Goal: Task Accomplishment & Management: Use online tool/utility

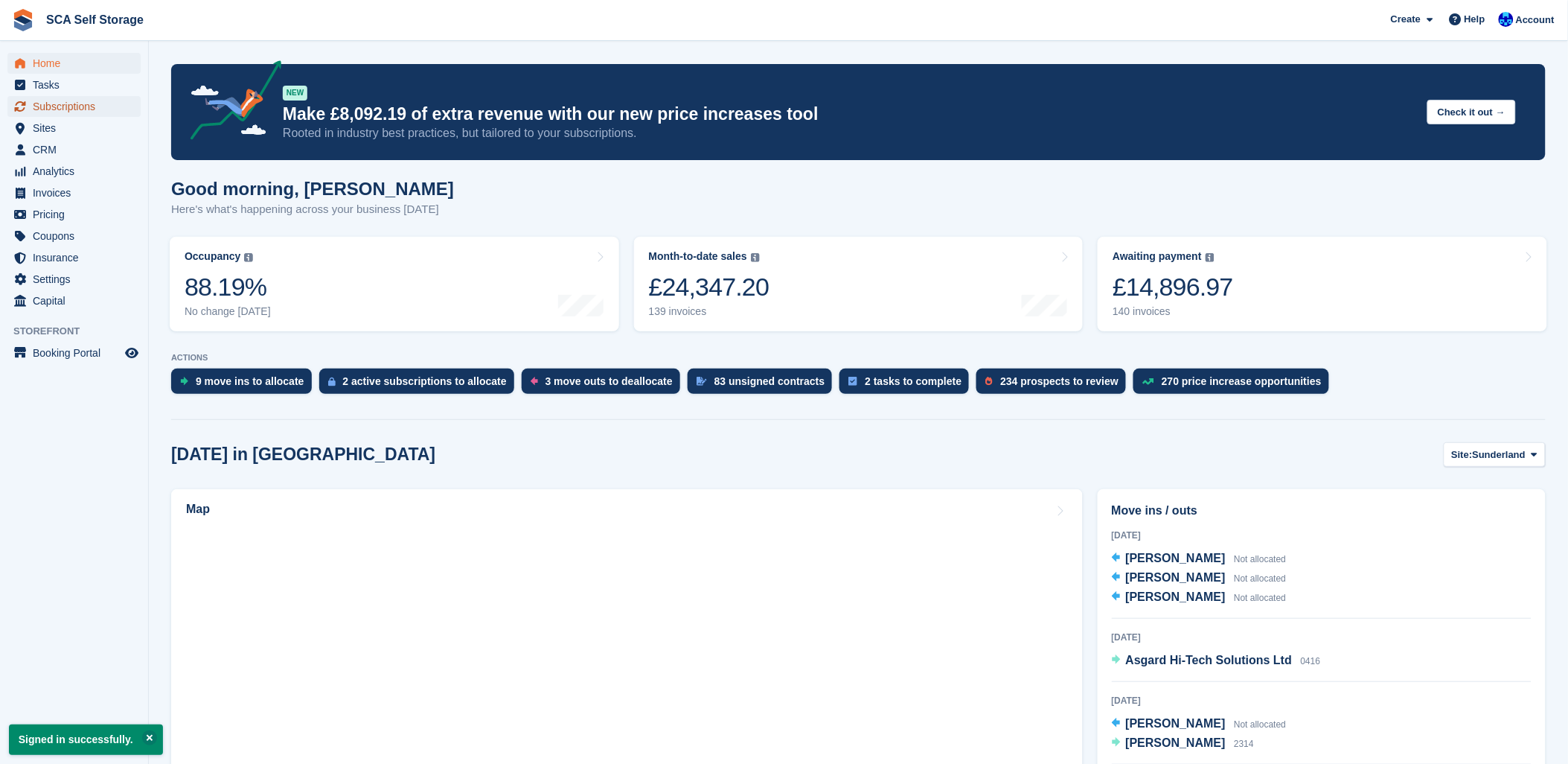
click at [67, 102] on span "Subscriptions" at bounding box center [77, 106] width 89 height 21
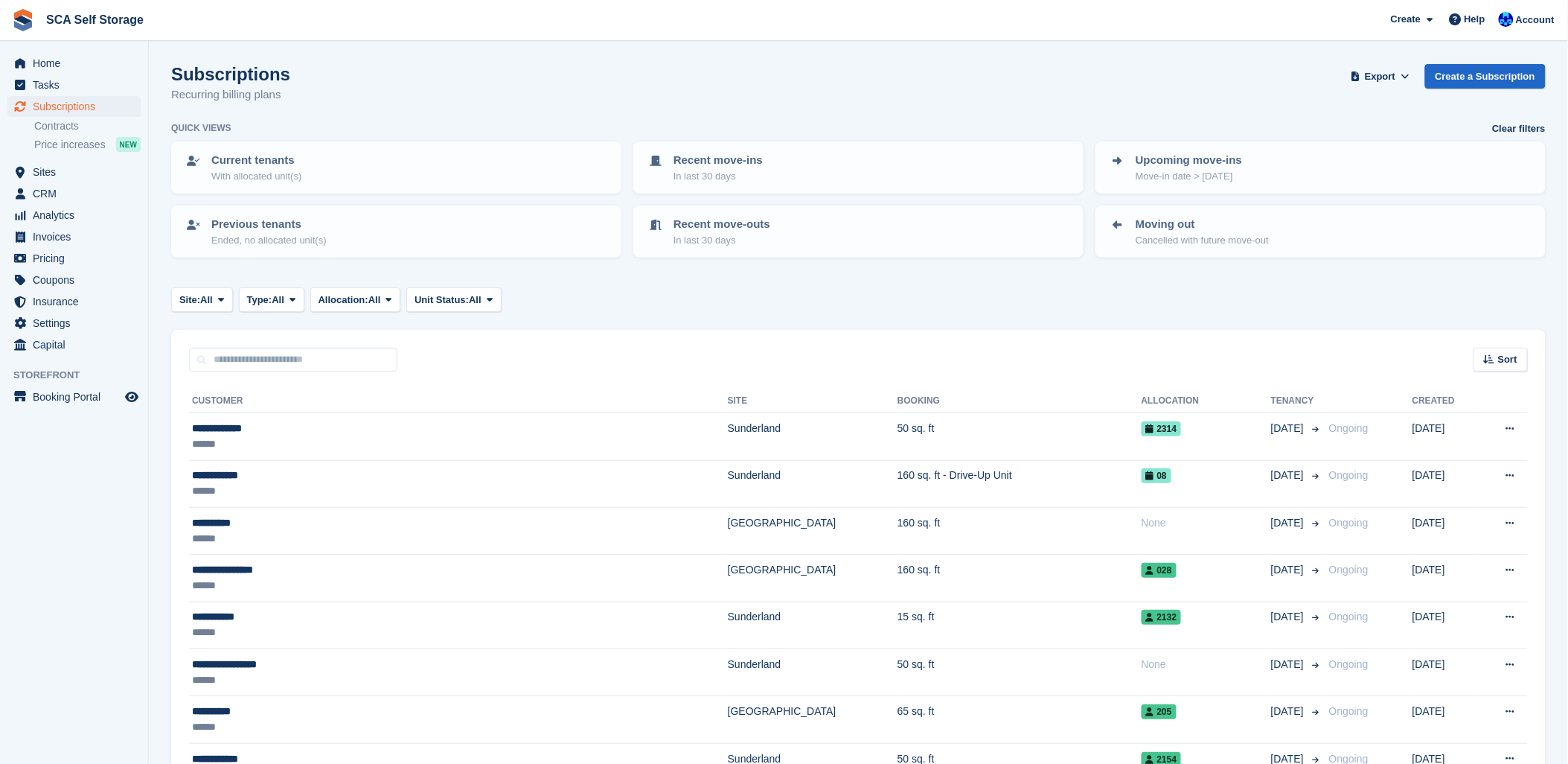
click at [756, 304] on div "Site: All All Sunderland Sheffield Type: All All Upcoming Previous Active Endin…" at bounding box center [858, 299] width 1375 height 25
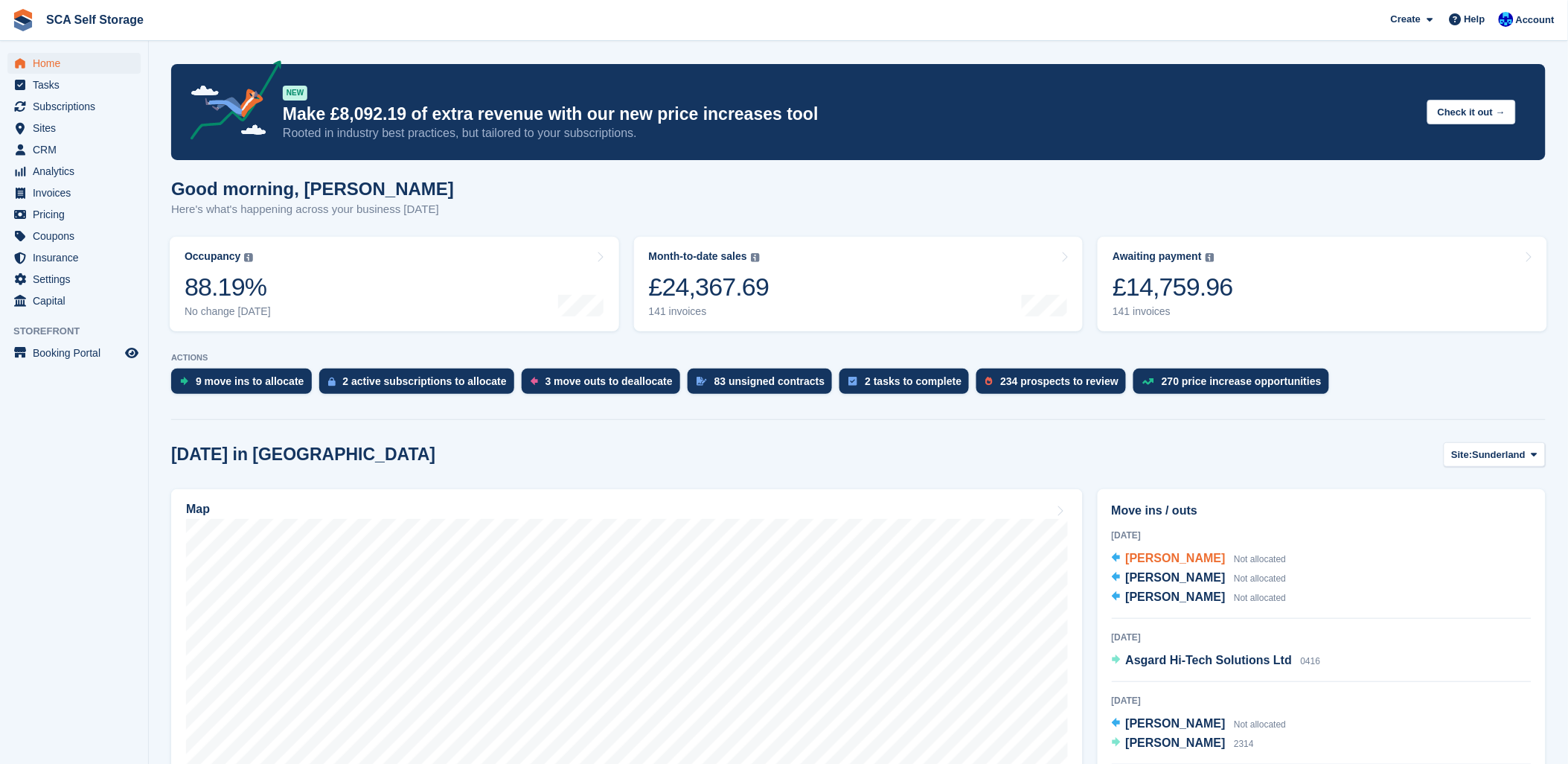
click at [1148, 562] on span "Kevin Foster" at bounding box center [1175, 558] width 100 height 13
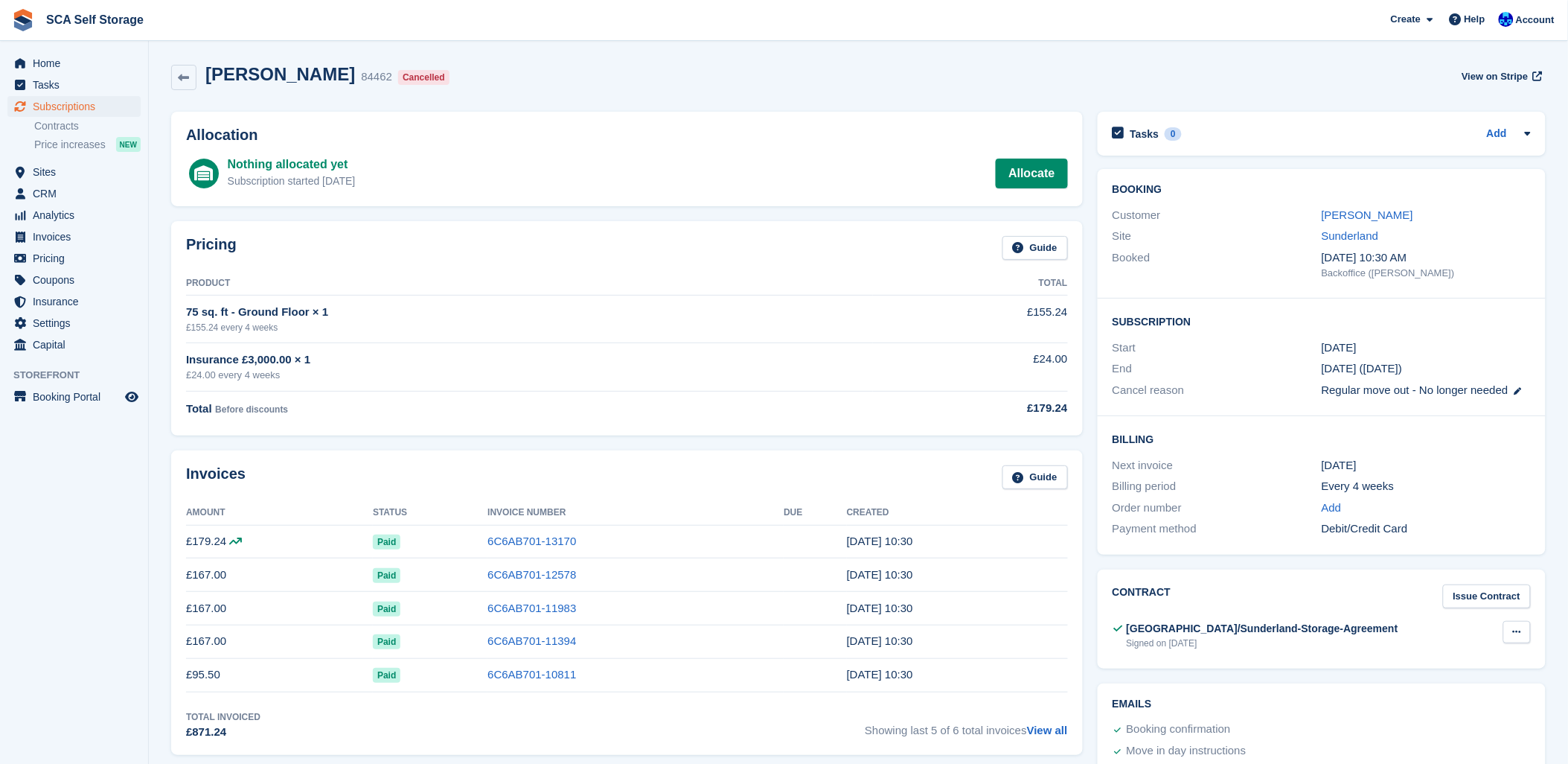
click at [1519, 631] on icon at bounding box center [1517, 632] width 8 height 10
click at [1448, 680] on p "Download" at bounding box center [1458, 680] width 129 height 20
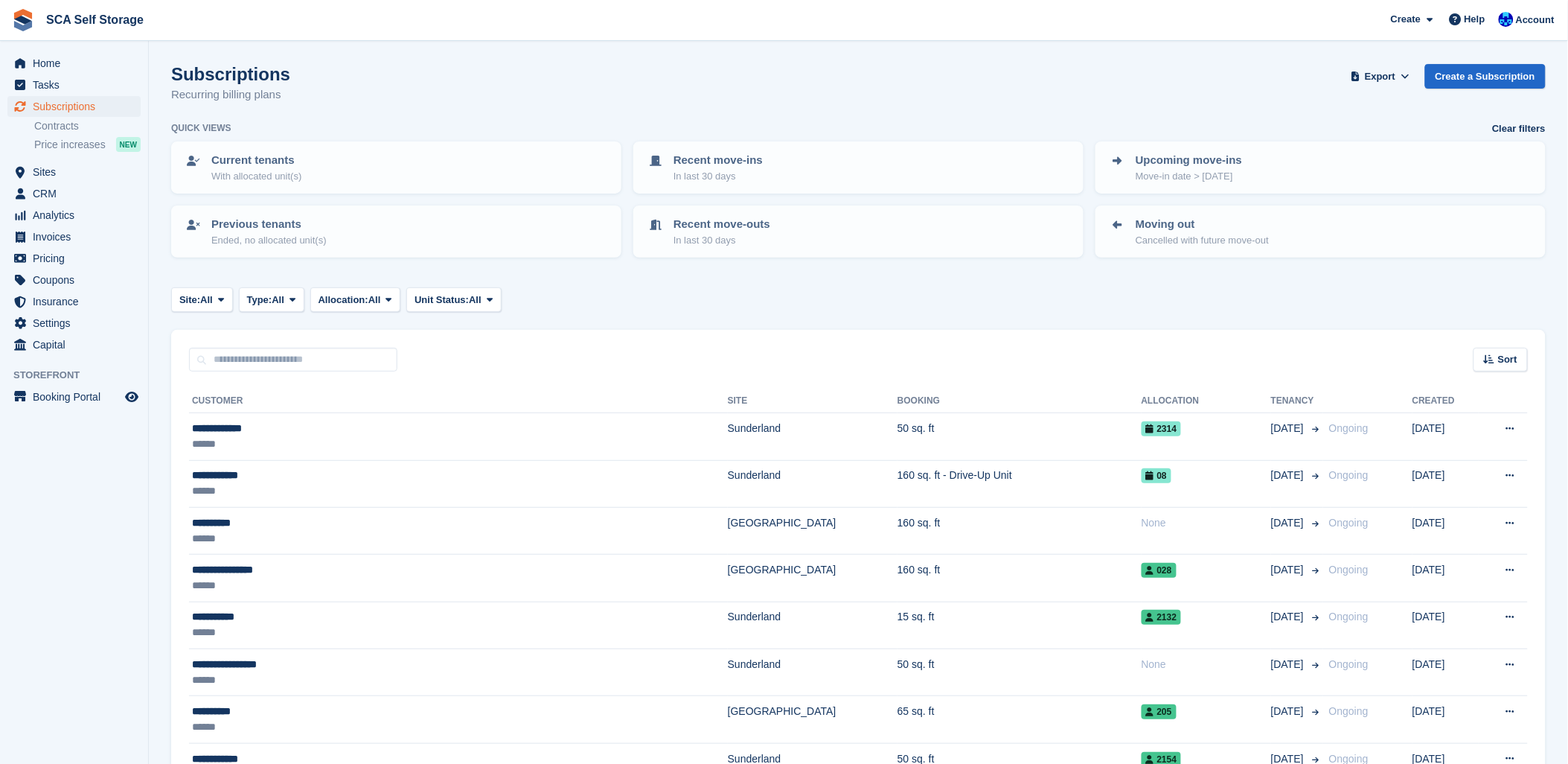
click at [101, 112] on span "Subscriptions" at bounding box center [77, 106] width 89 height 21
click at [832, 93] on div "Subscriptions Recurring billing plans Export Export Subscriptions Export a CSV …" at bounding box center [858, 93] width 1375 height 57
click at [50, 100] on span "Subscriptions" at bounding box center [77, 106] width 89 height 21
click at [192, 301] on span "Site:" at bounding box center [189, 299] width 21 height 15
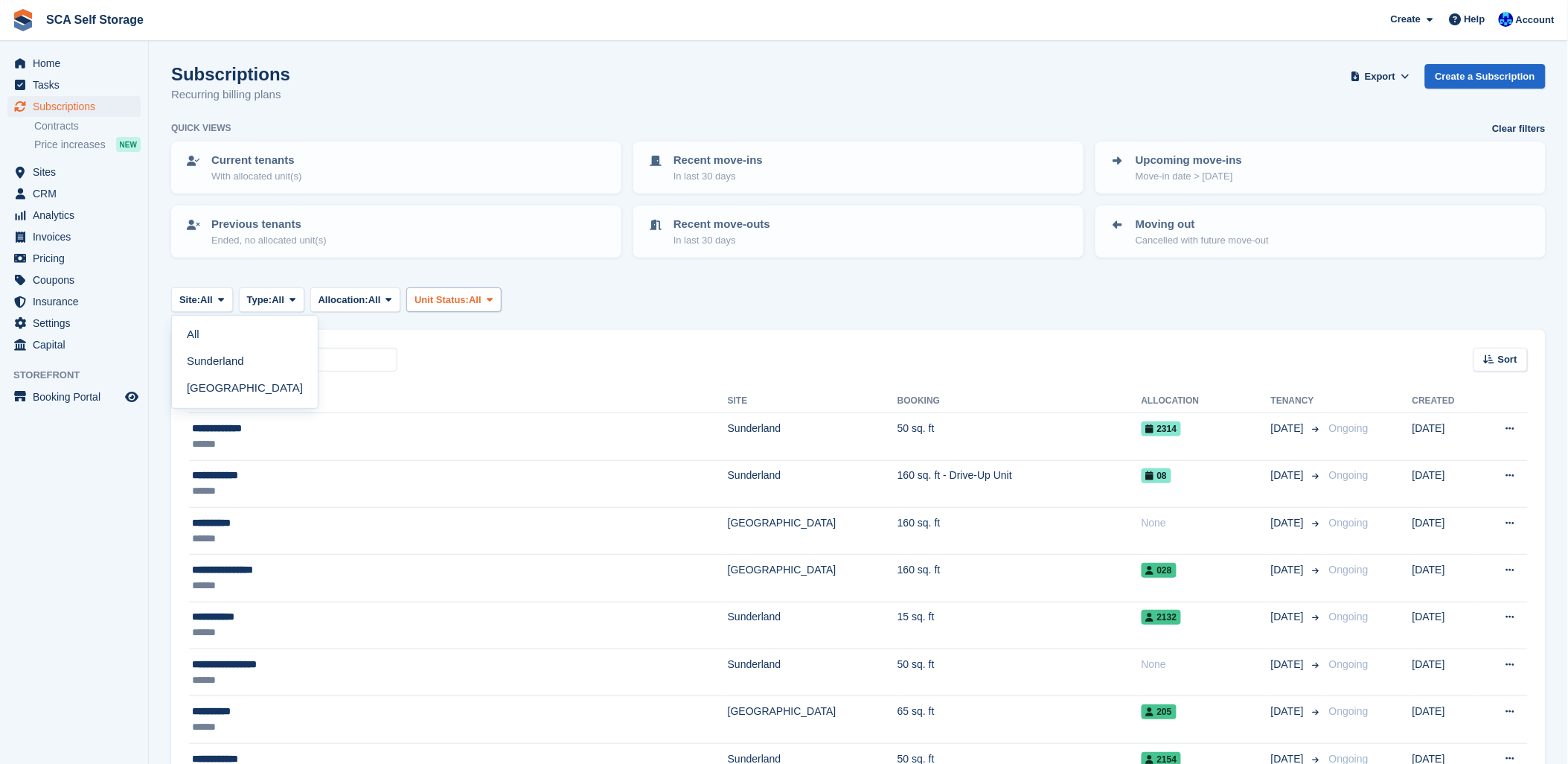
drag, startPoint x: 601, startPoint y: 283, endPoint x: 441, endPoint y: 288, distance: 160.1
click at [213, 295] on span "All" at bounding box center [206, 299] width 13 height 15
click at [224, 348] on link "Sunderland" at bounding box center [245, 361] width 134 height 27
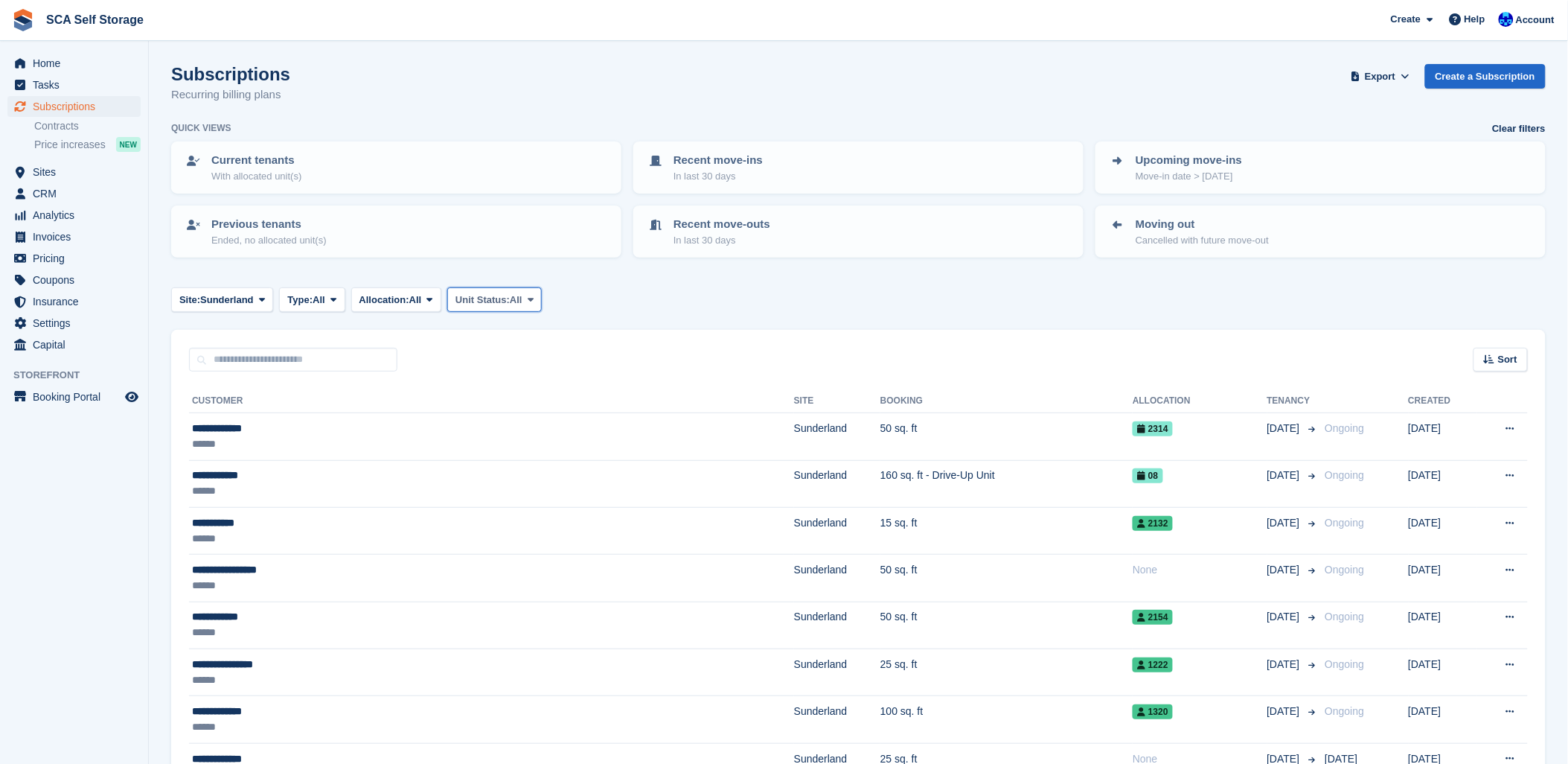
click at [527, 301] on button "Unit Status: All" at bounding box center [494, 299] width 95 height 25
click at [522, 349] on link "Occupied" at bounding box center [518, 361] width 129 height 27
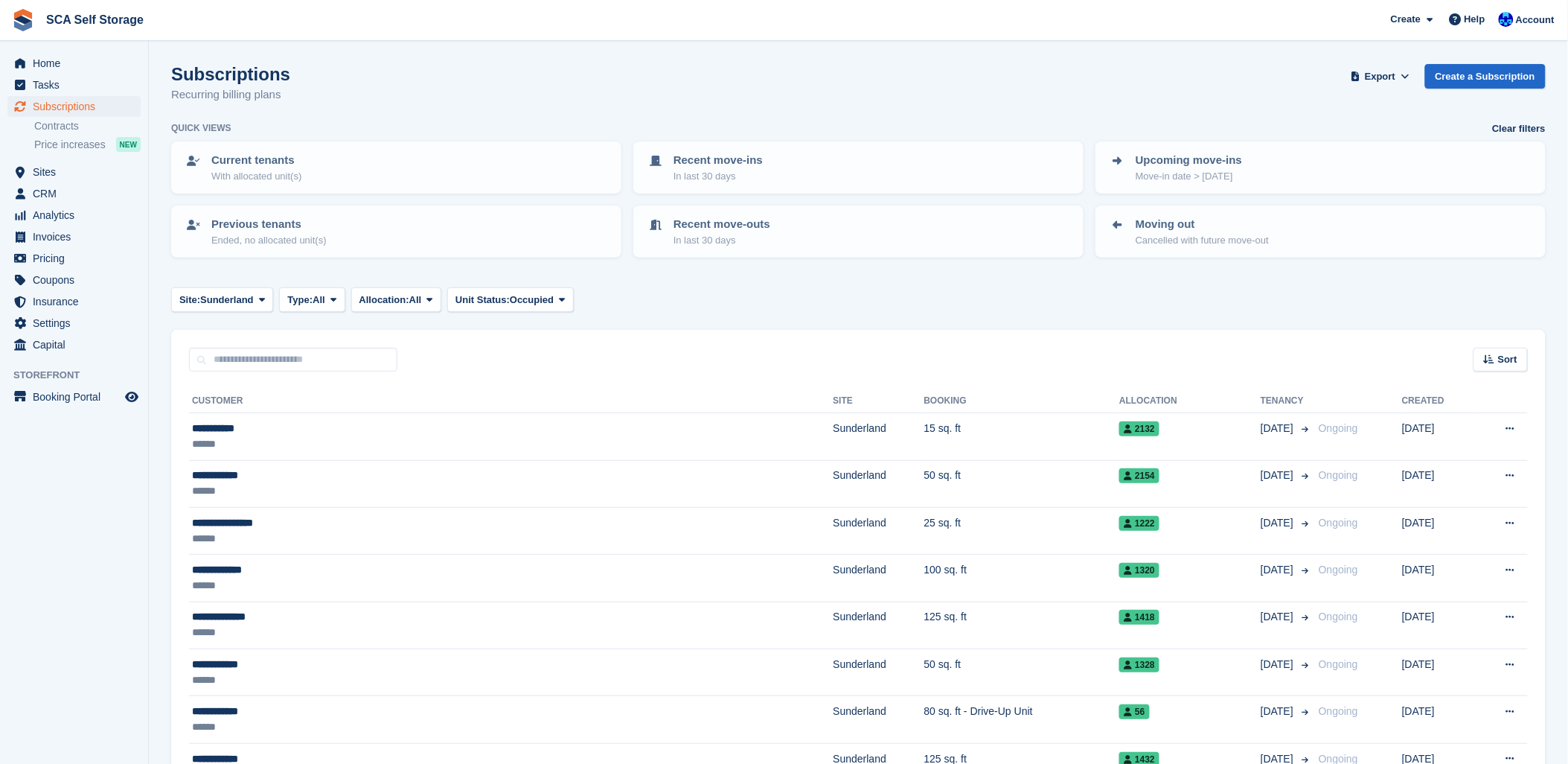
drag, startPoint x: 671, startPoint y: 294, endPoint x: 690, endPoint y: 298, distance: 19.4
click at [679, 295] on div "Site: Sunderland All Sunderland Sheffield Type: All All Upcoming Previous Activ…" at bounding box center [858, 299] width 1375 height 25
click at [213, 298] on span "Sunderland" at bounding box center [227, 299] width 53 height 15
click at [204, 331] on link "All" at bounding box center [245, 335] width 134 height 27
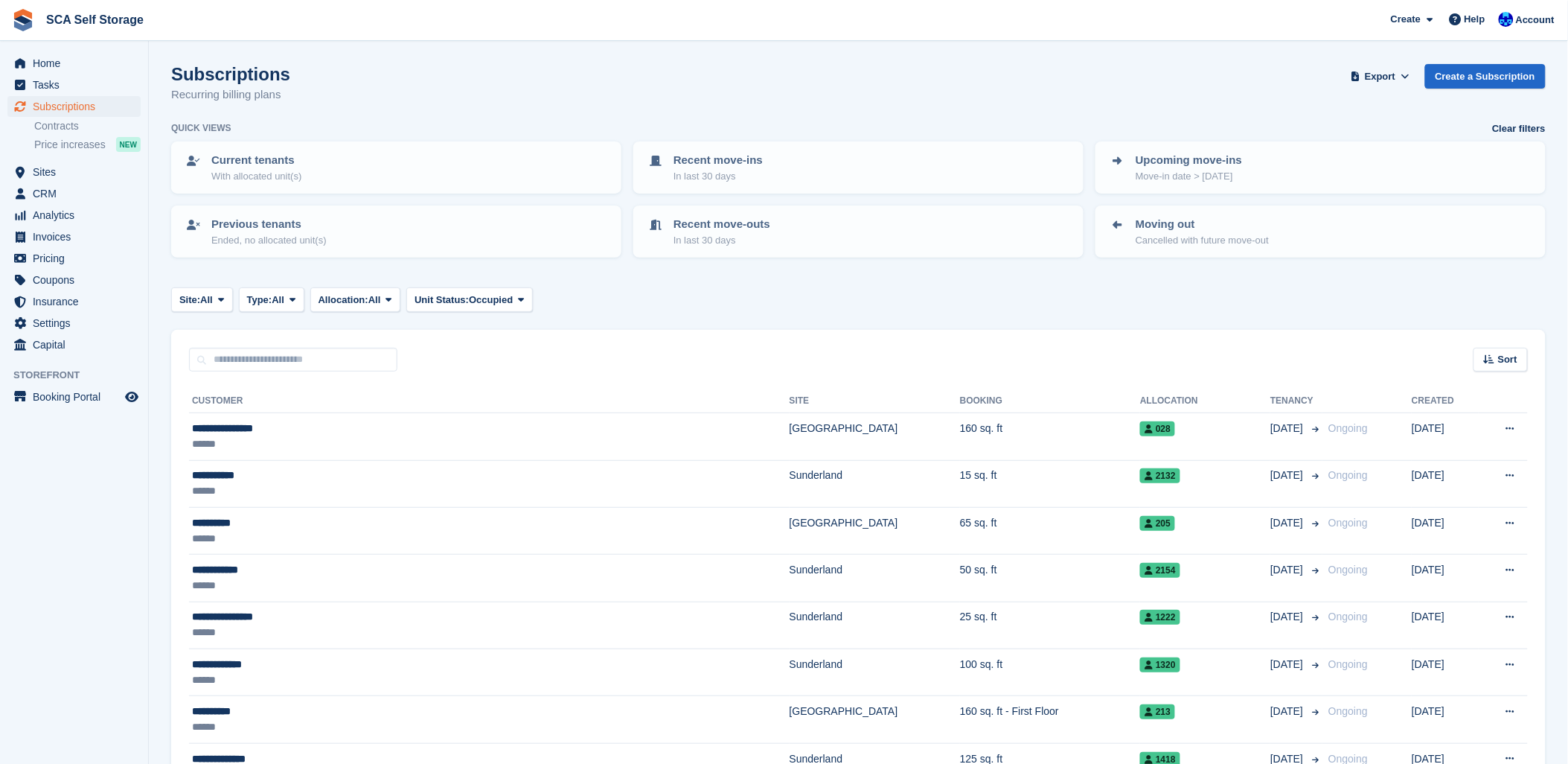
click at [1155, 77] on div "Subscriptions Recurring billing plans Export Export Subscriptions Export a CSV …" at bounding box center [858, 93] width 1375 height 57
click at [792, 290] on div "Site: All All Sunderland Sheffield Type: All All Upcoming Previous Active Endin…" at bounding box center [858, 299] width 1375 height 25
click at [1404, 72] on span at bounding box center [1405, 76] width 15 height 15
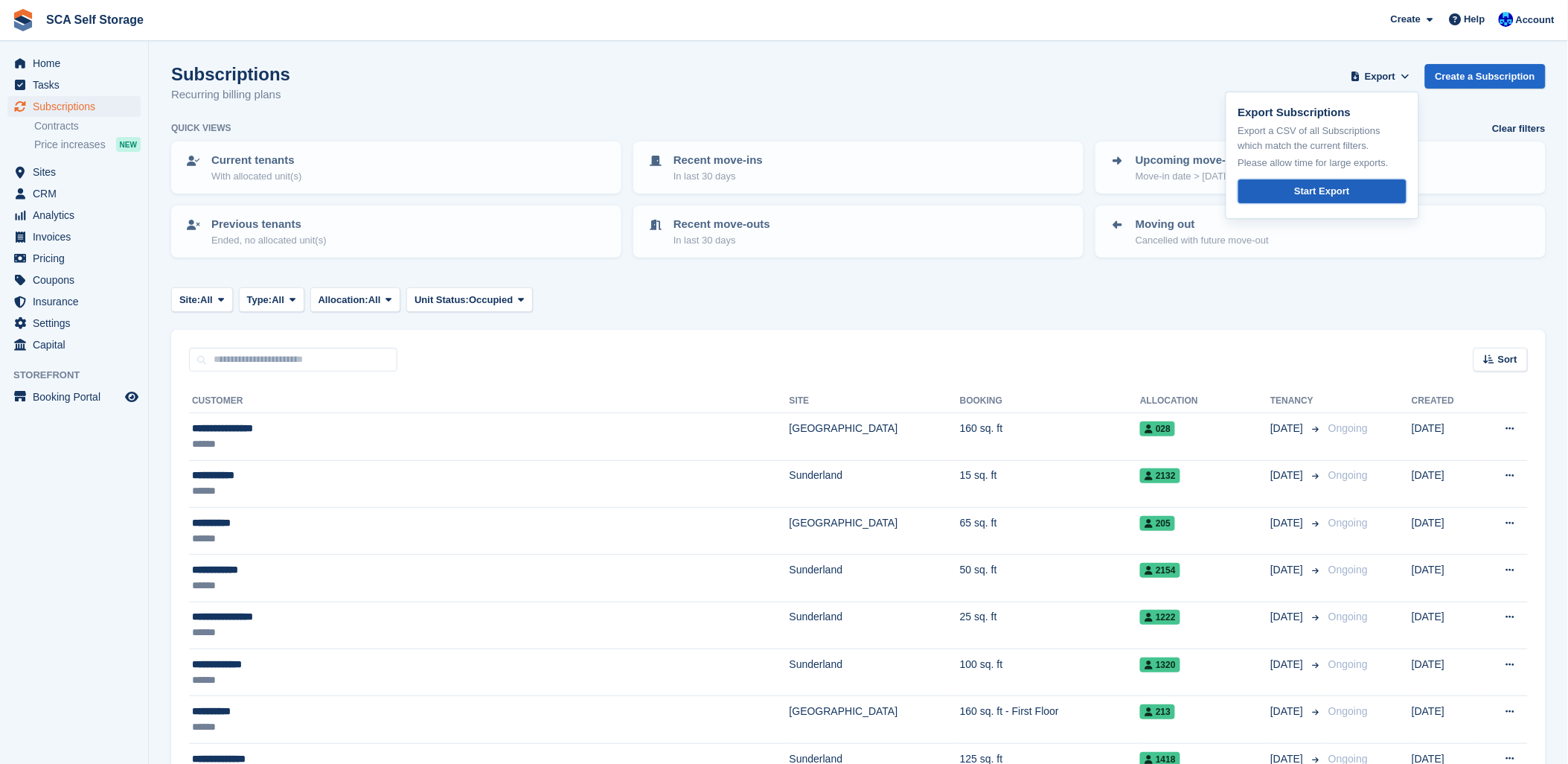
click at [1314, 195] on div "Start Export" at bounding box center [1321, 191] width 55 height 15
click at [1021, 68] on div "Subscriptions Recurring billing plans Export Export Subscriptions Export a CSV …" at bounding box center [858, 93] width 1375 height 57
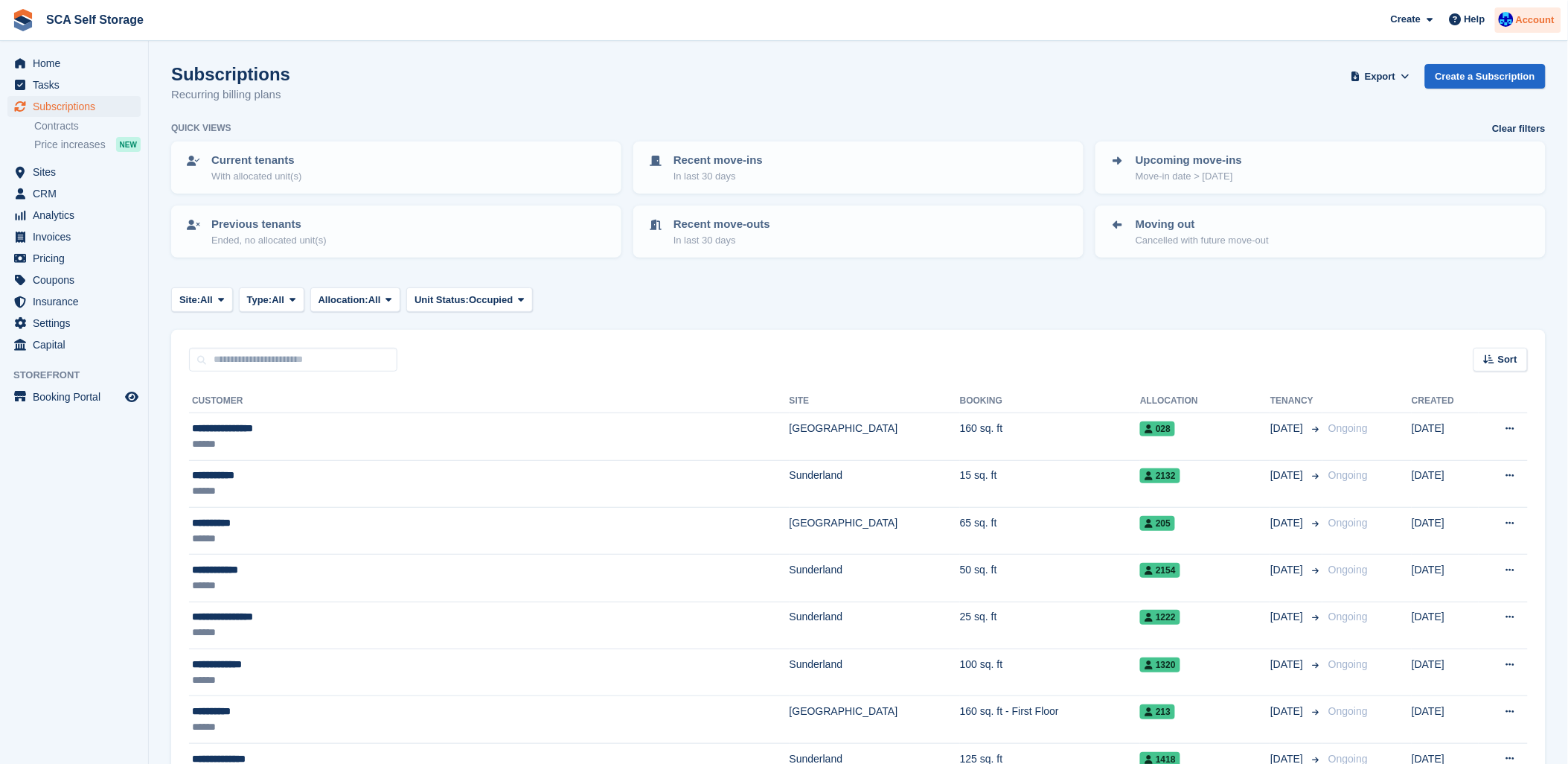
click at [1506, 27] on div at bounding box center [1506, 22] width 15 height 20
click at [1420, 147] on div "Logout" at bounding box center [1417, 148] width 35 height 16
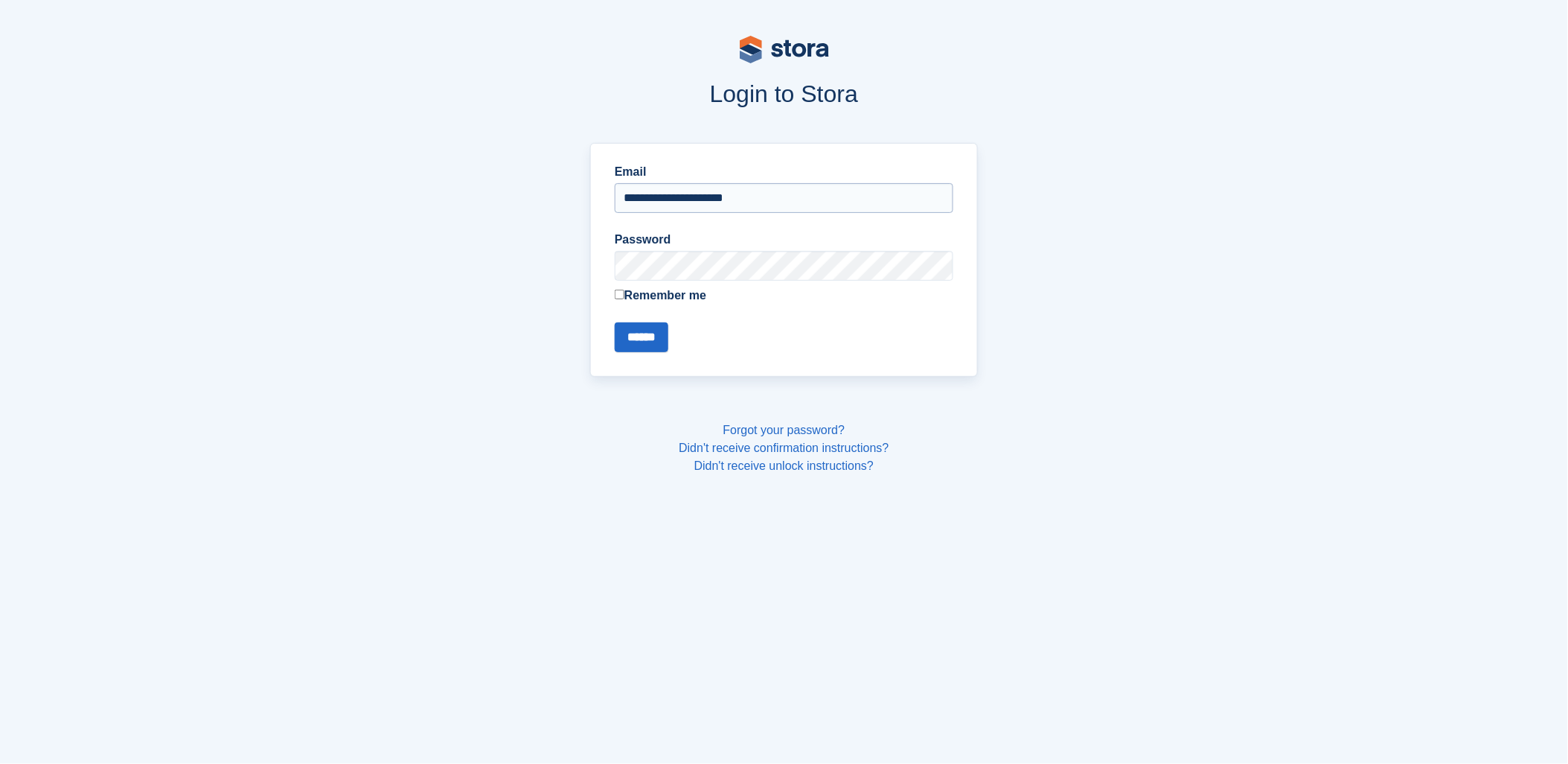
click at [747, 198] on input "**********" at bounding box center [784, 198] width 338 height 30
type input "**********"
click at [633, 338] on input "******" at bounding box center [641, 338] width 53 height 30
